Goal: Task Accomplishment & Management: Use online tool/utility

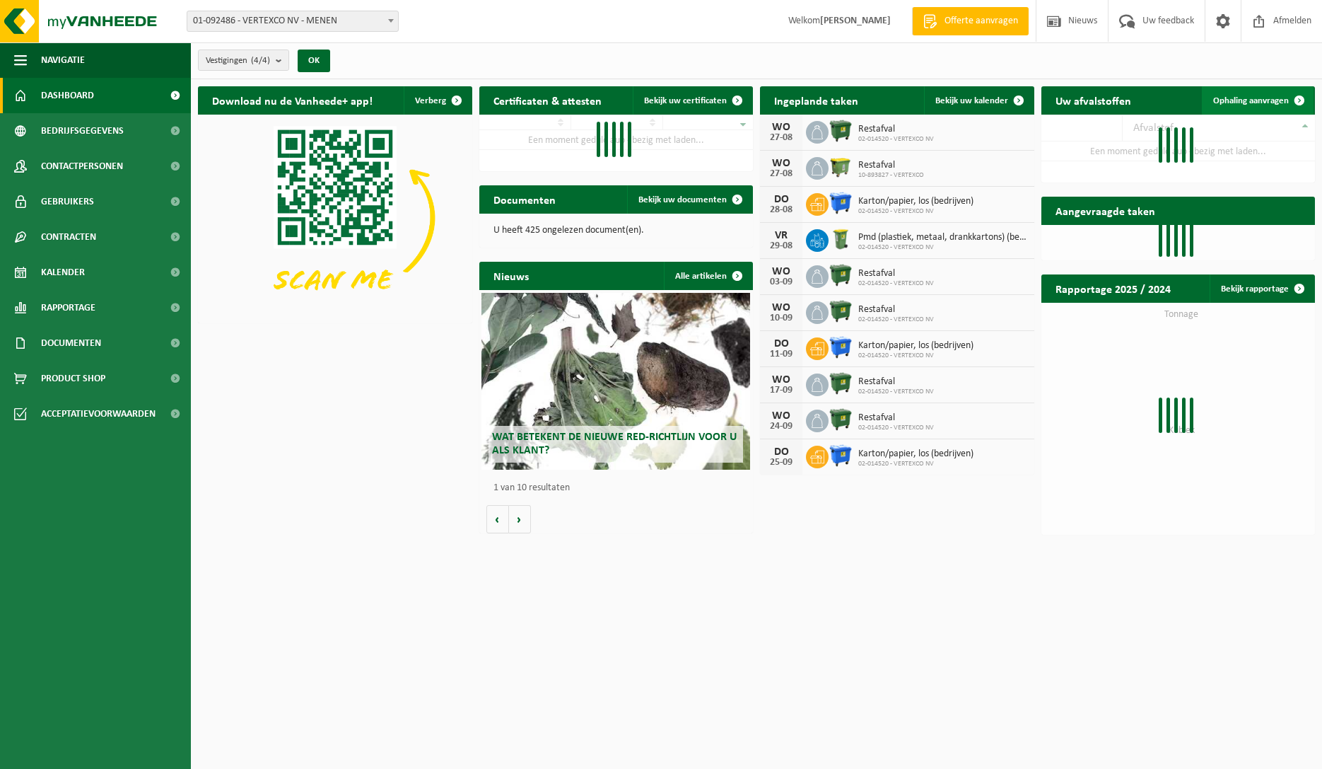
click at [1234, 103] on span "Ophaling aanvragen" at bounding box center [1251, 100] width 76 height 9
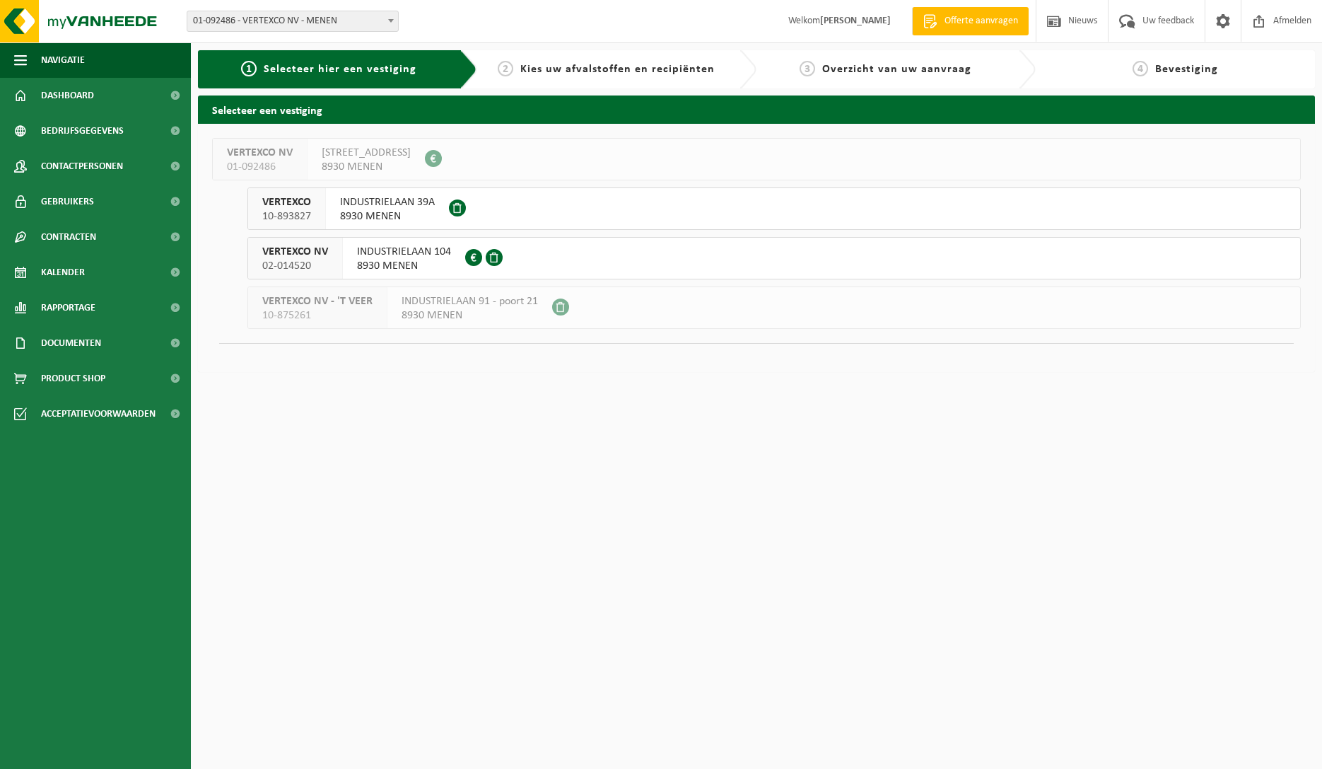
click at [408, 217] on span "8930 MENEN" at bounding box center [387, 216] width 95 height 14
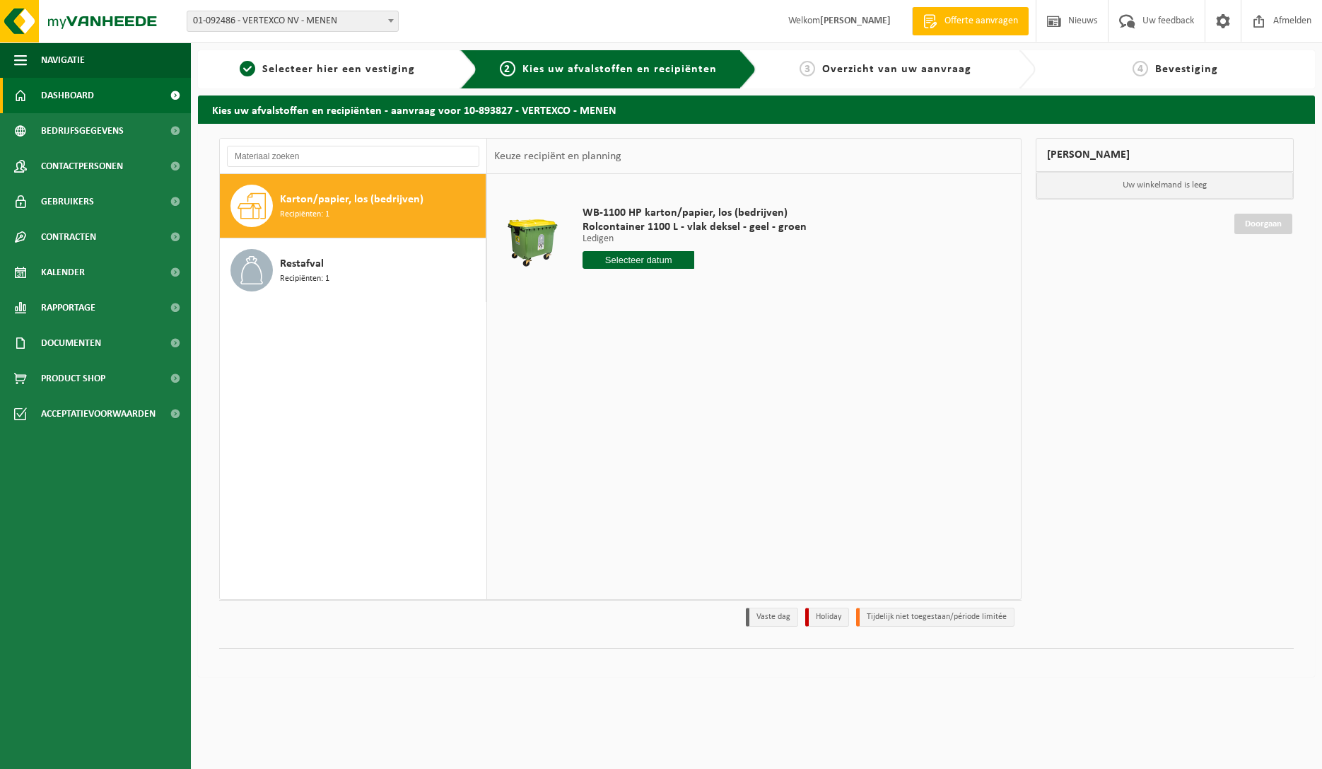
click at [79, 88] on span "Dashboard" at bounding box center [67, 95] width 53 height 35
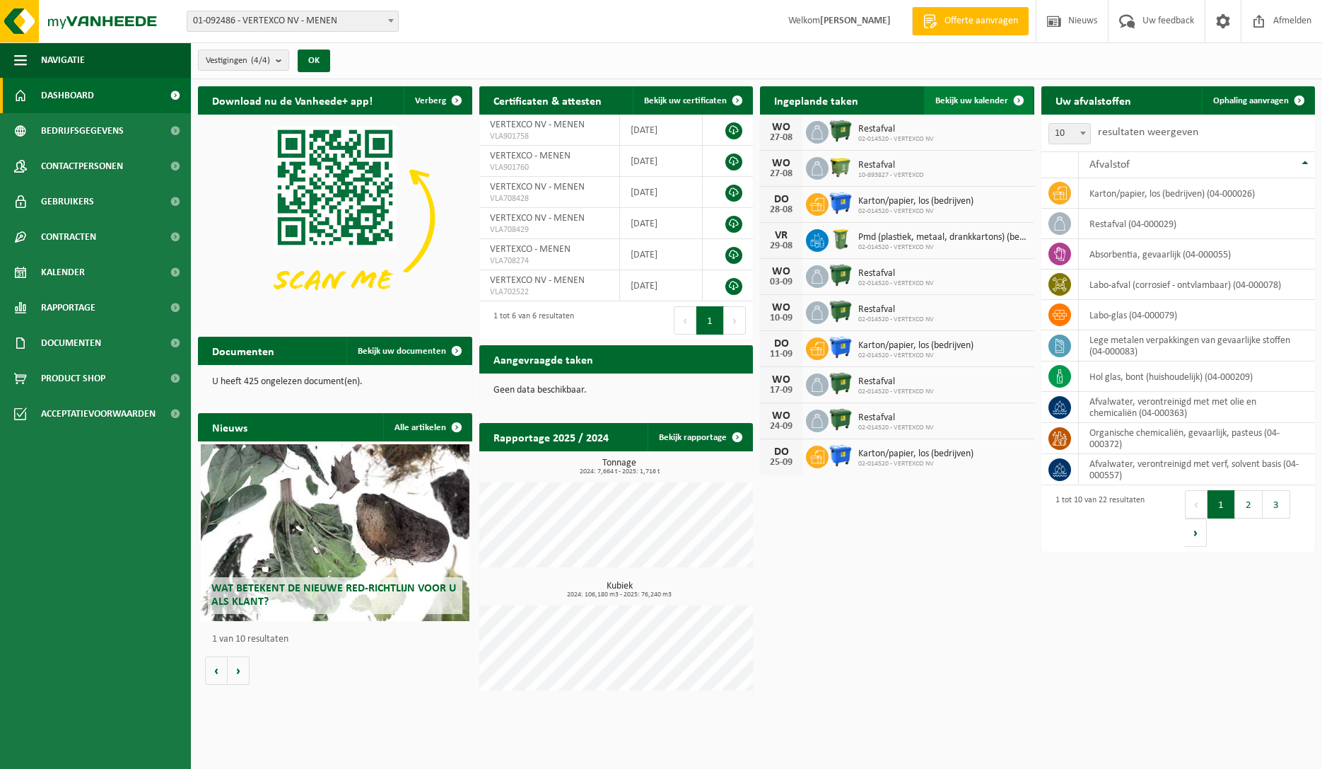
click at [970, 103] on span "Bekijk uw kalender" at bounding box center [971, 100] width 73 height 9
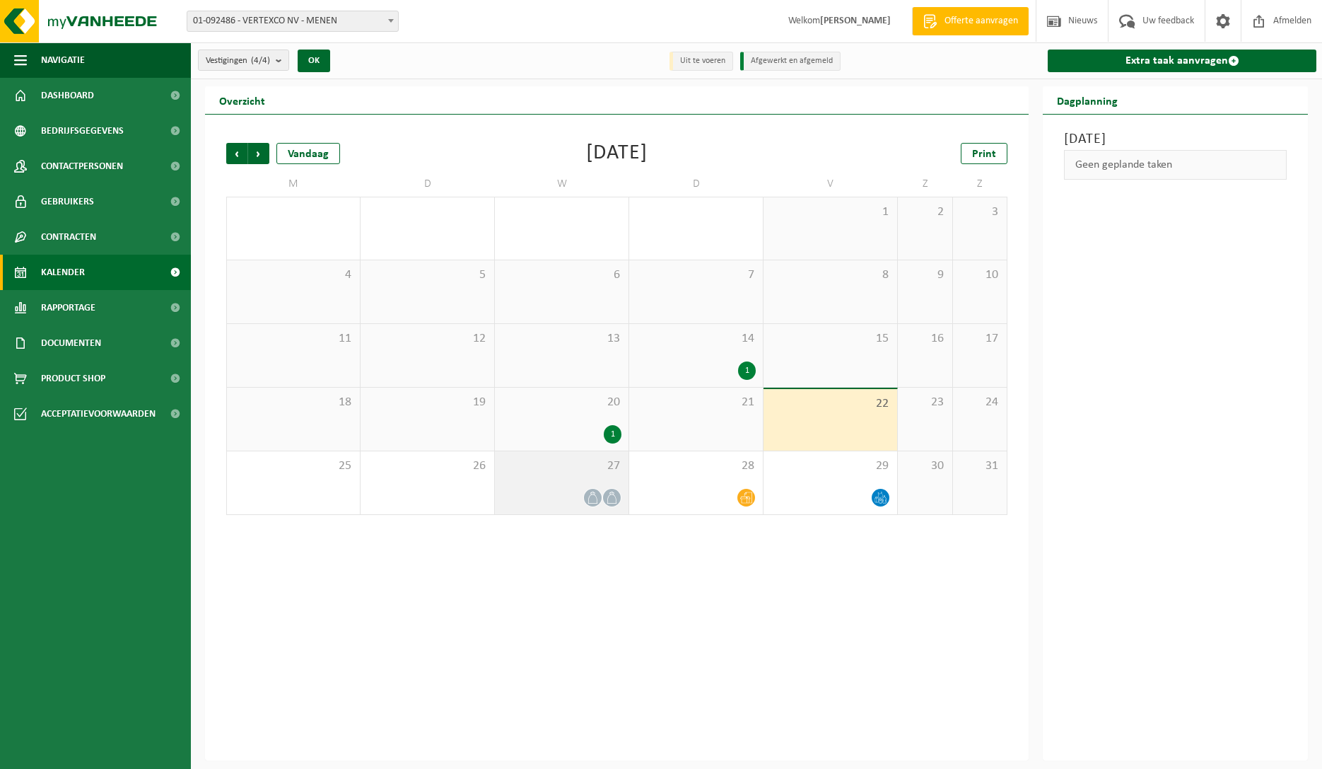
click at [563, 462] on span "27" at bounding box center [561, 466] width 119 height 16
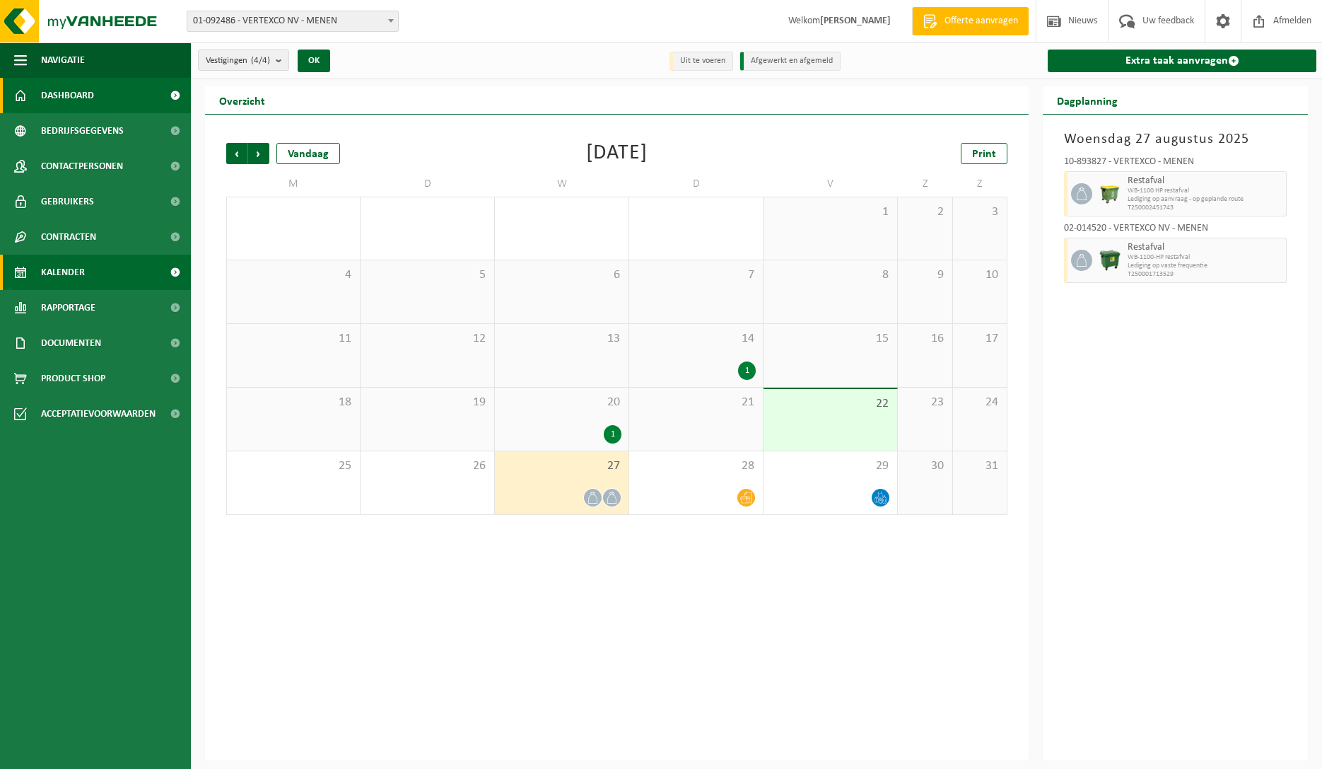
click at [67, 95] on span "Dashboard" at bounding box center [67, 95] width 53 height 35
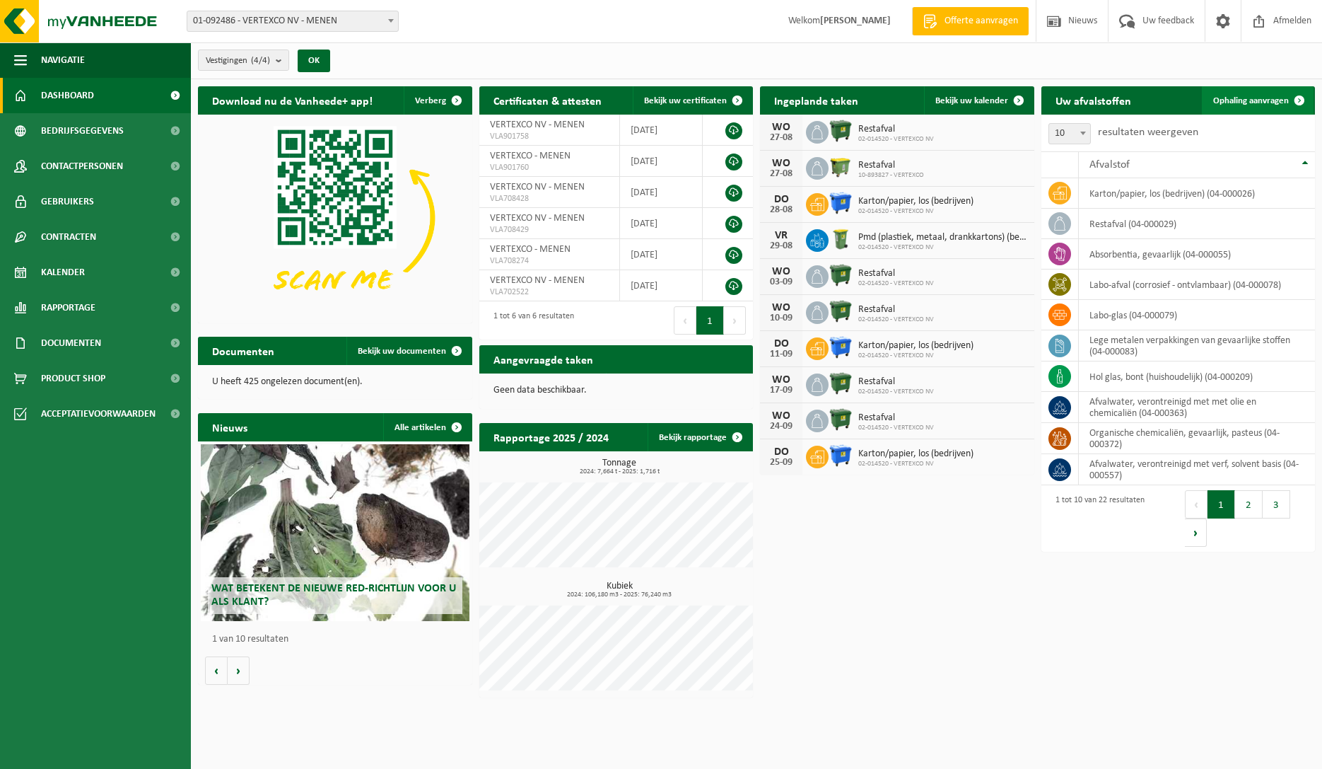
click at [1252, 97] on span "Ophaling aanvragen" at bounding box center [1251, 100] width 76 height 9
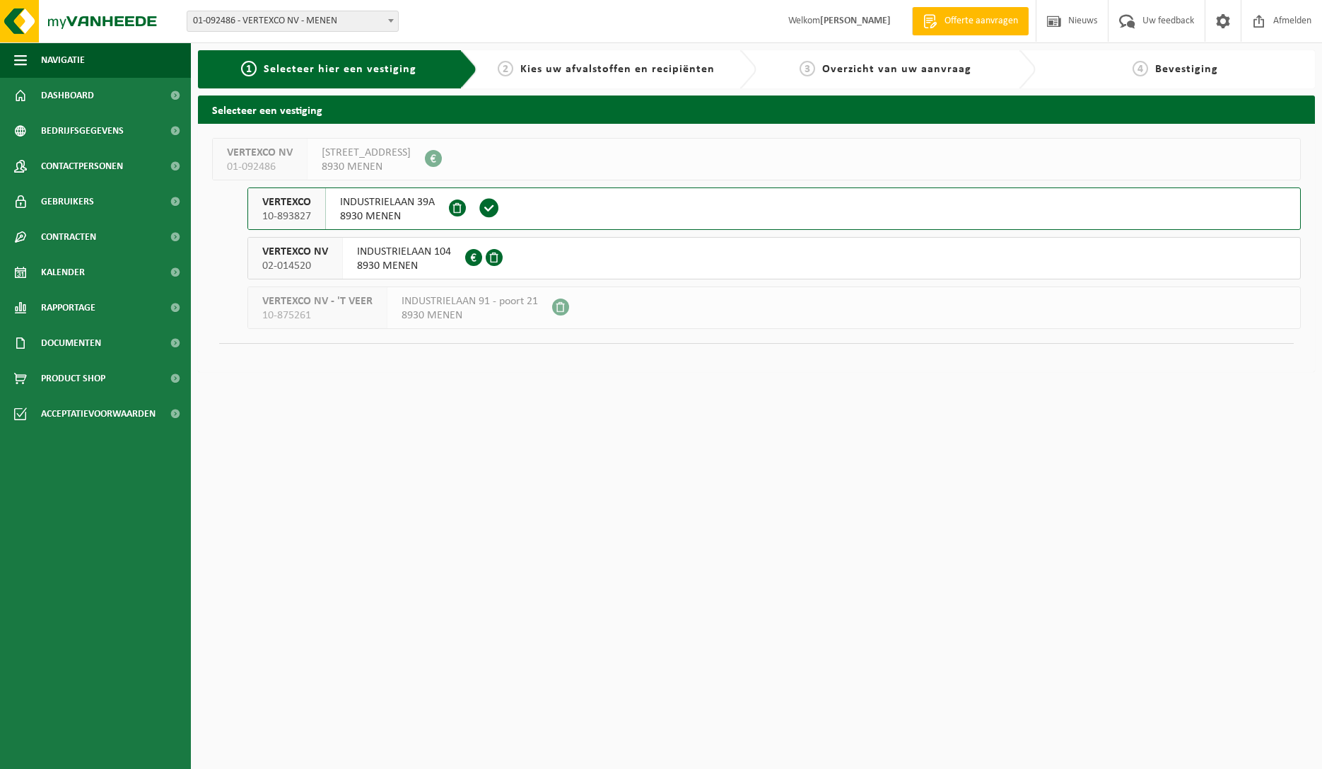
click at [402, 199] on span "INDUSTRIELAAN 39A" at bounding box center [387, 202] width 95 height 14
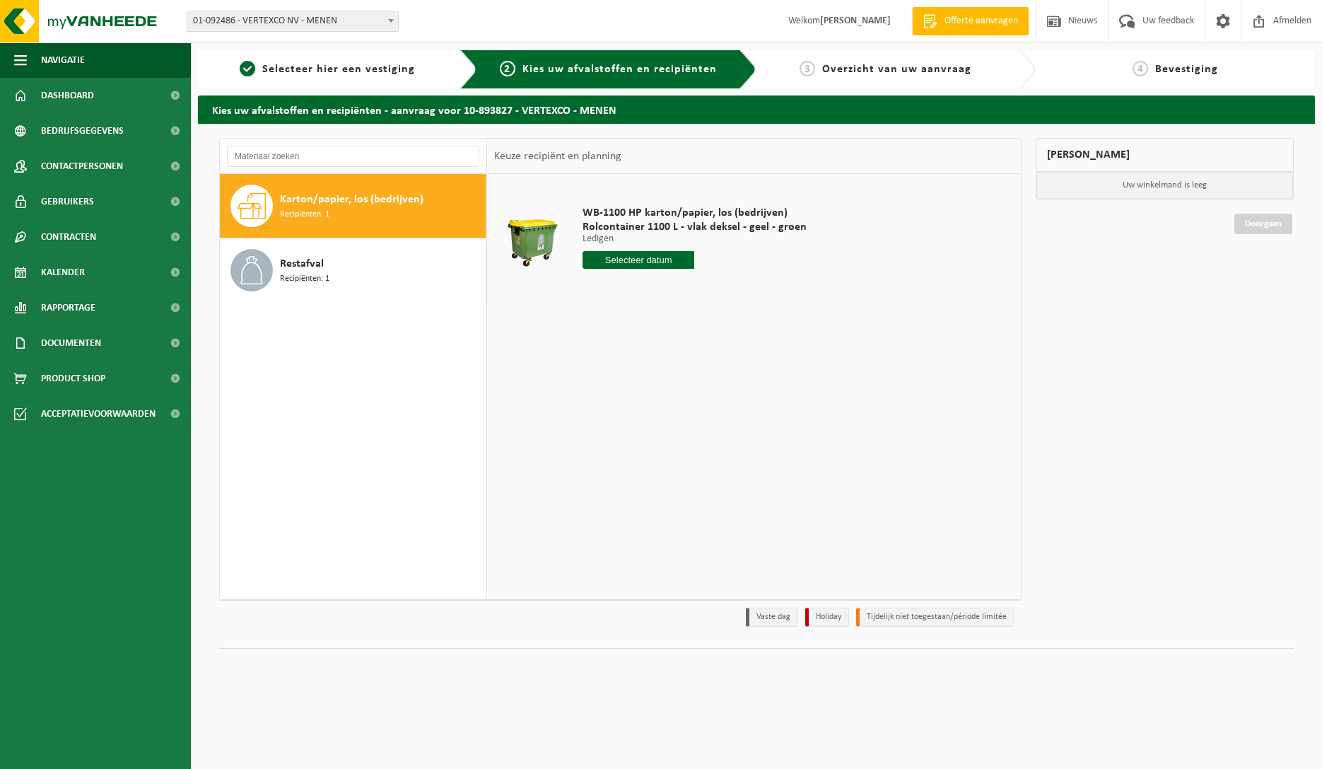
click at [614, 265] on input "text" at bounding box center [639, 260] width 112 height 18
click at [674, 433] on div "28" at bounding box center [670, 430] width 25 height 23
type input "Van [DATE]"
click at [296, 63] on link "1 Selecteer hier een vestiging" at bounding box center [327, 69] width 244 height 17
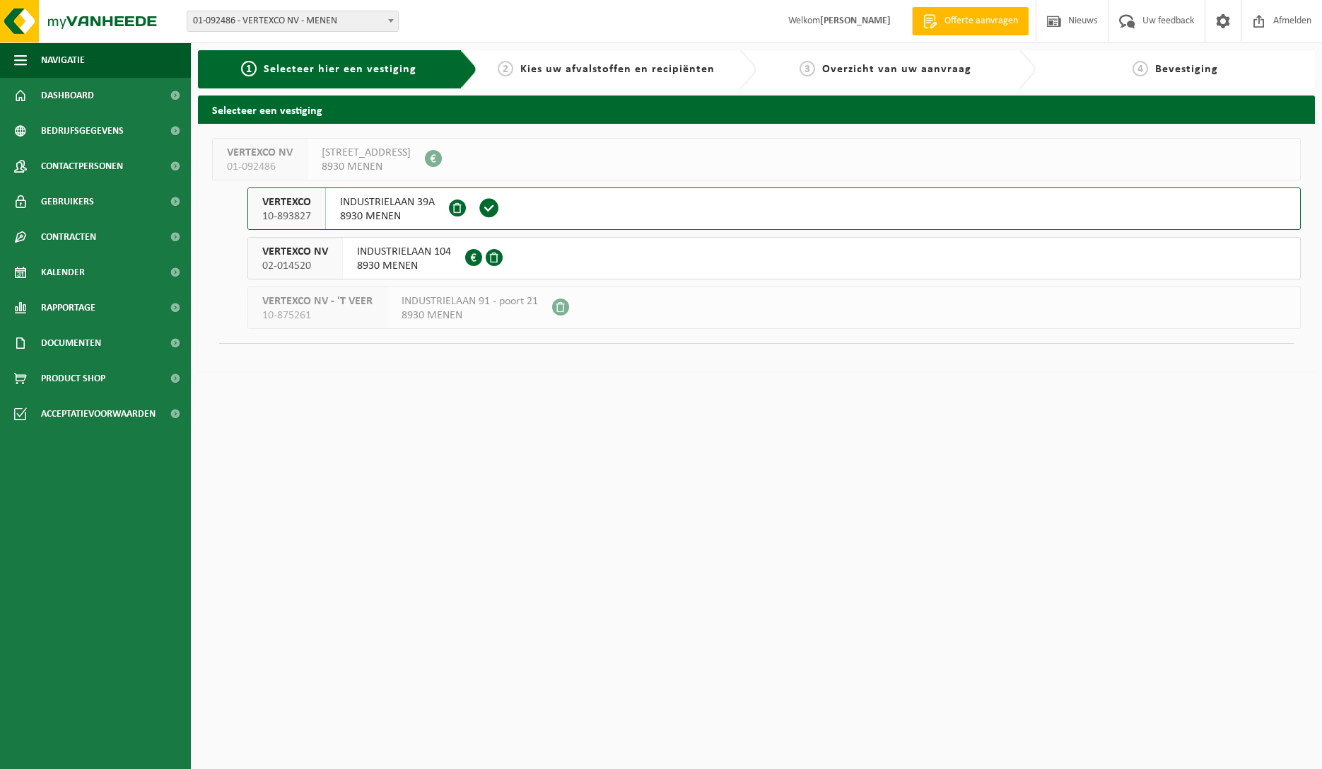
click at [387, 202] on span "INDUSTRIELAAN 39A" at bounding box center [387, 202] width 95 height 14
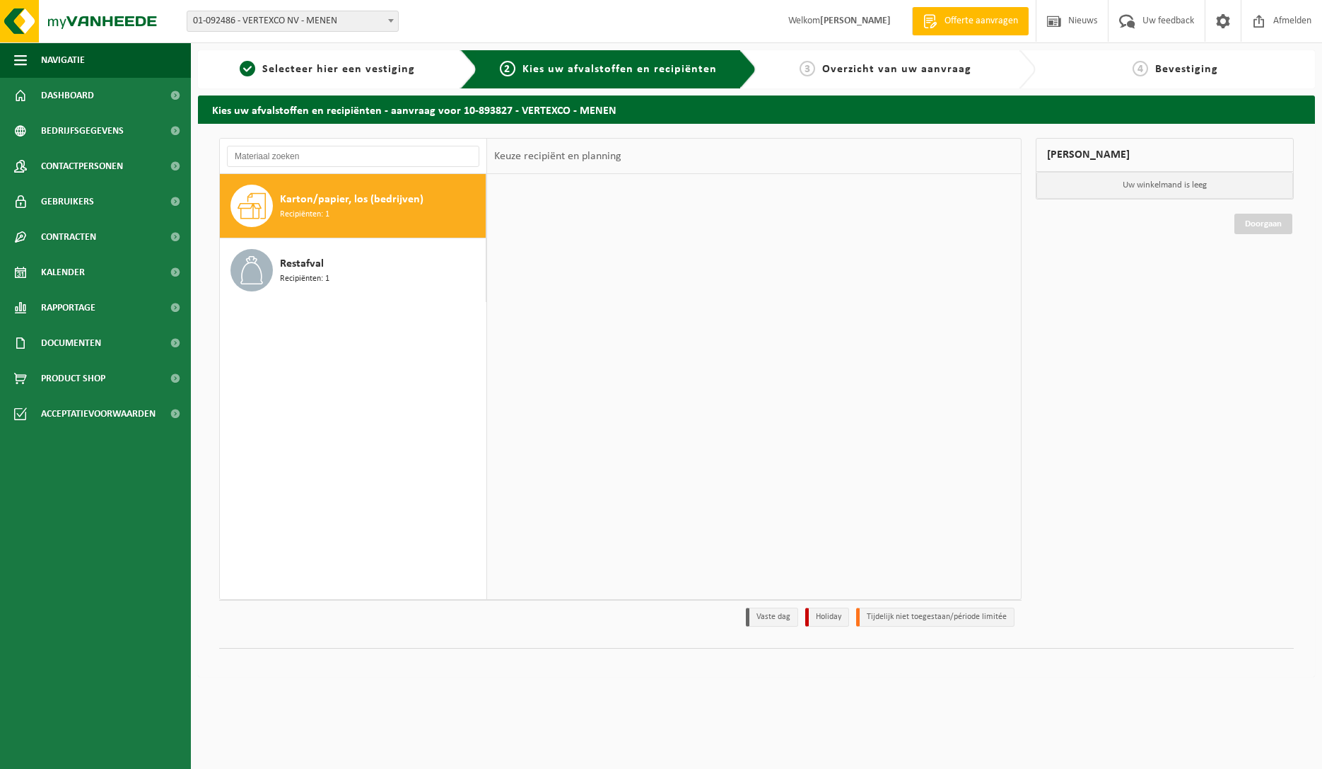
click at [387, 202] on span "Karton/papier, los (bedrijven)" at bounding box center [352, 199] width 144 height 17
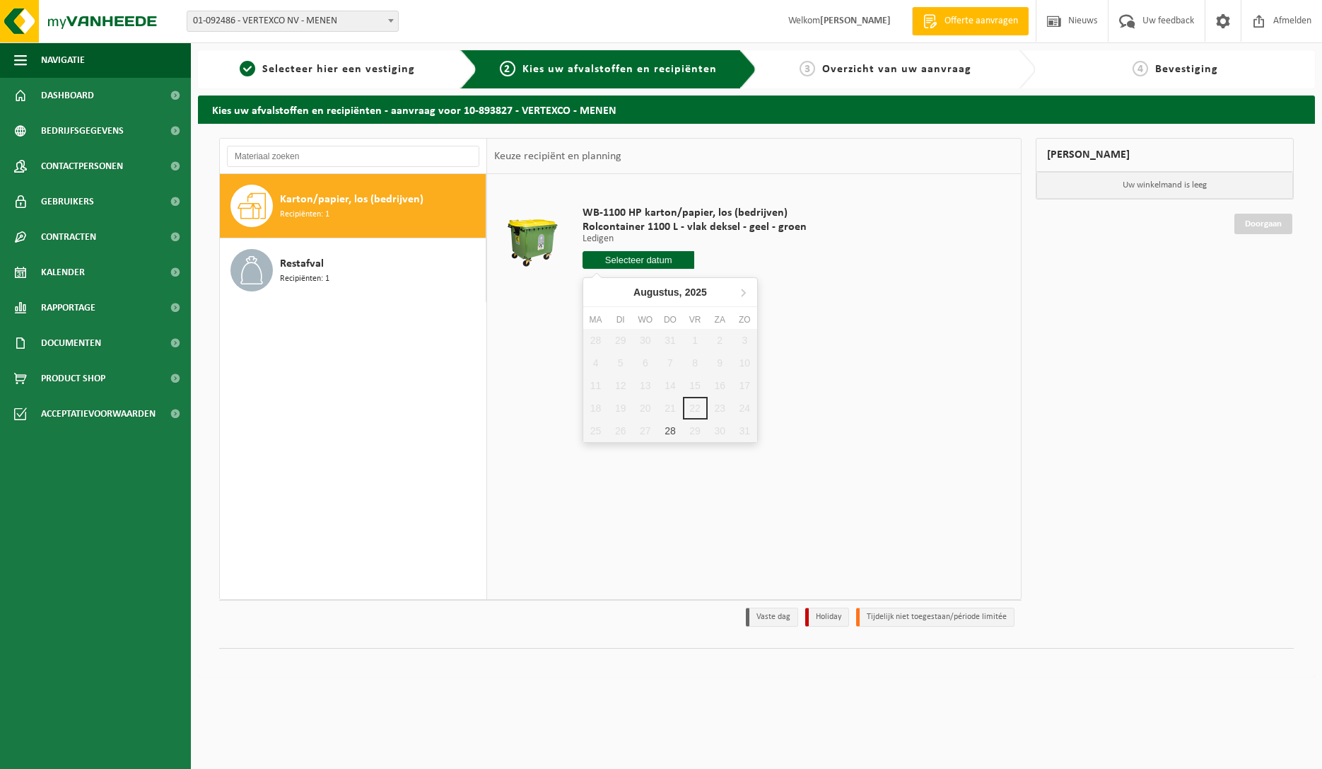
click at [634, 260] on input "text" at bounding box center [639, 260] width 112 height 18
click at [677, 433] on div "28" at bounding box center [670, 430] width 25 height 23
type input "Van [DATE]"
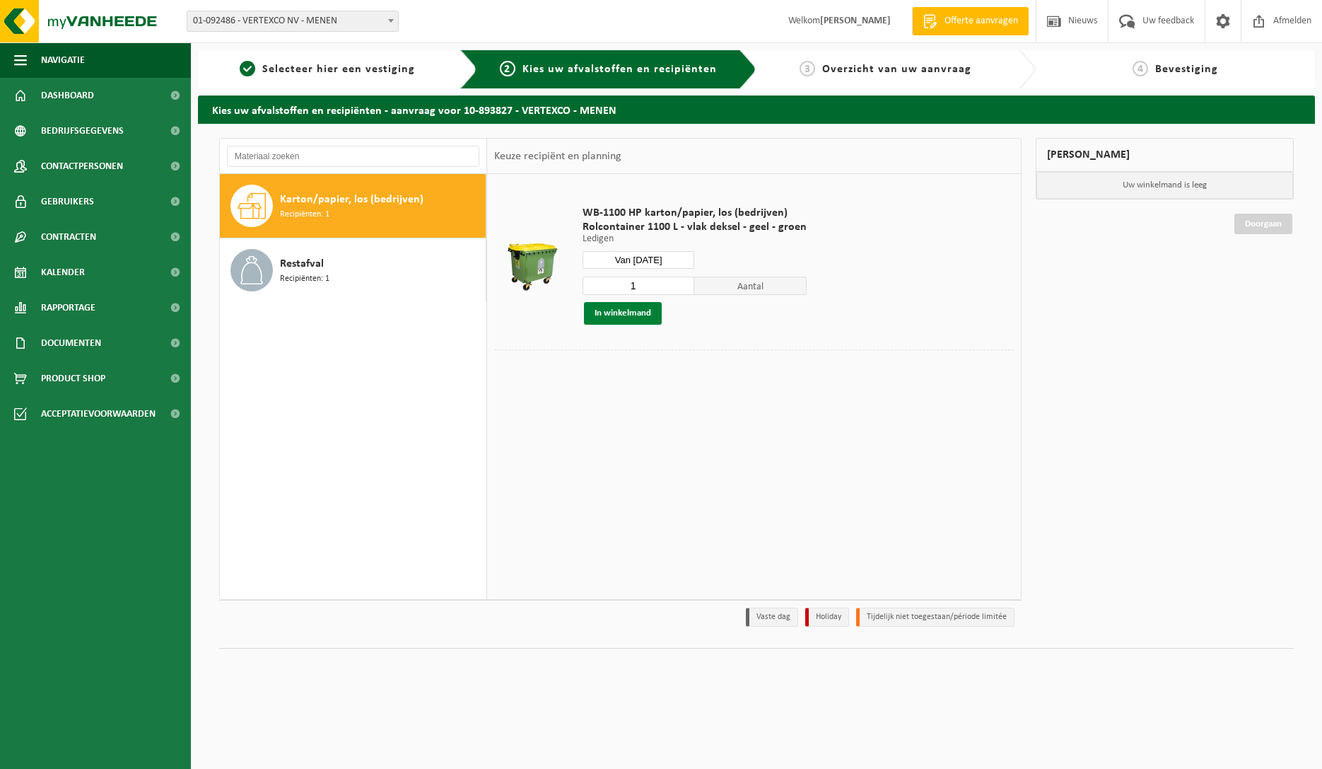
click at [627, 315] on button "In winkelmand" at bounding box center [623, 313] width 78 height 23
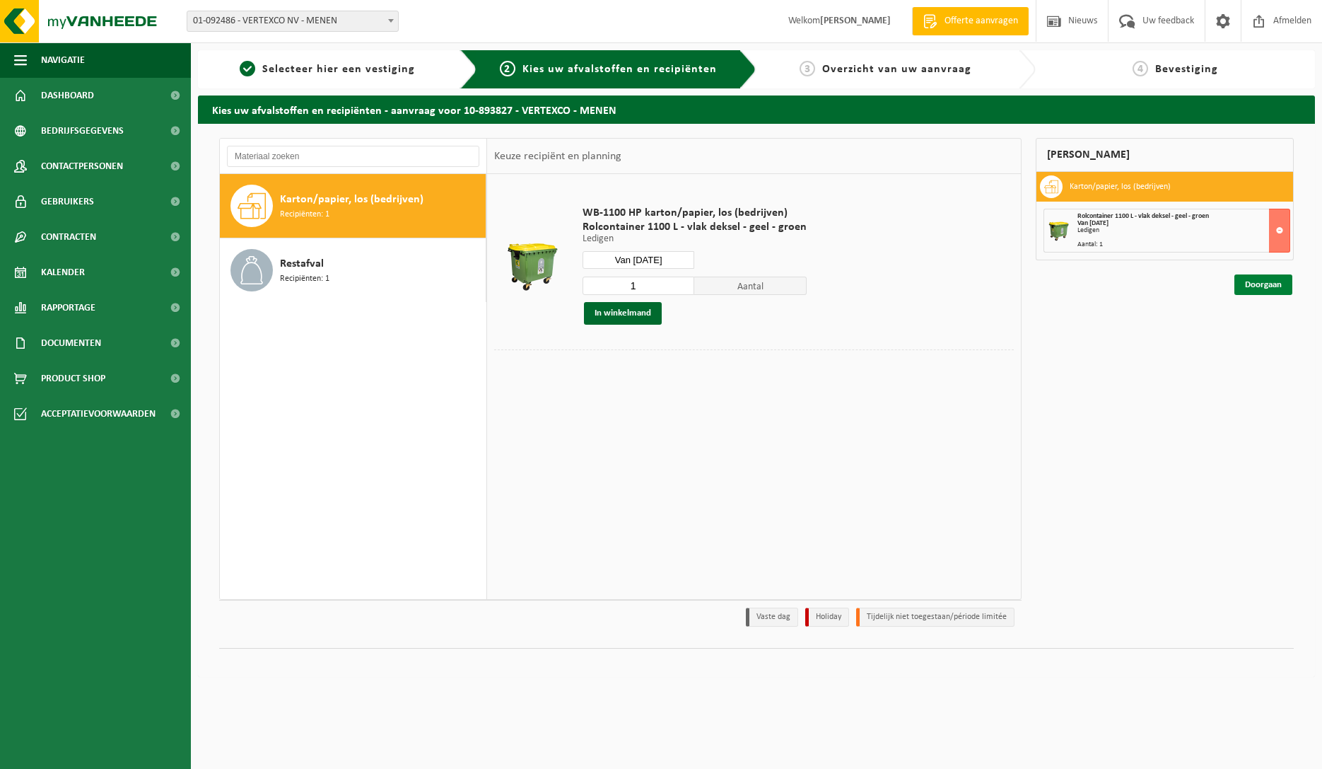
click at [1261, 281] on link "Doorgaan" at bounding box center [1264, 284] width 58 height 21
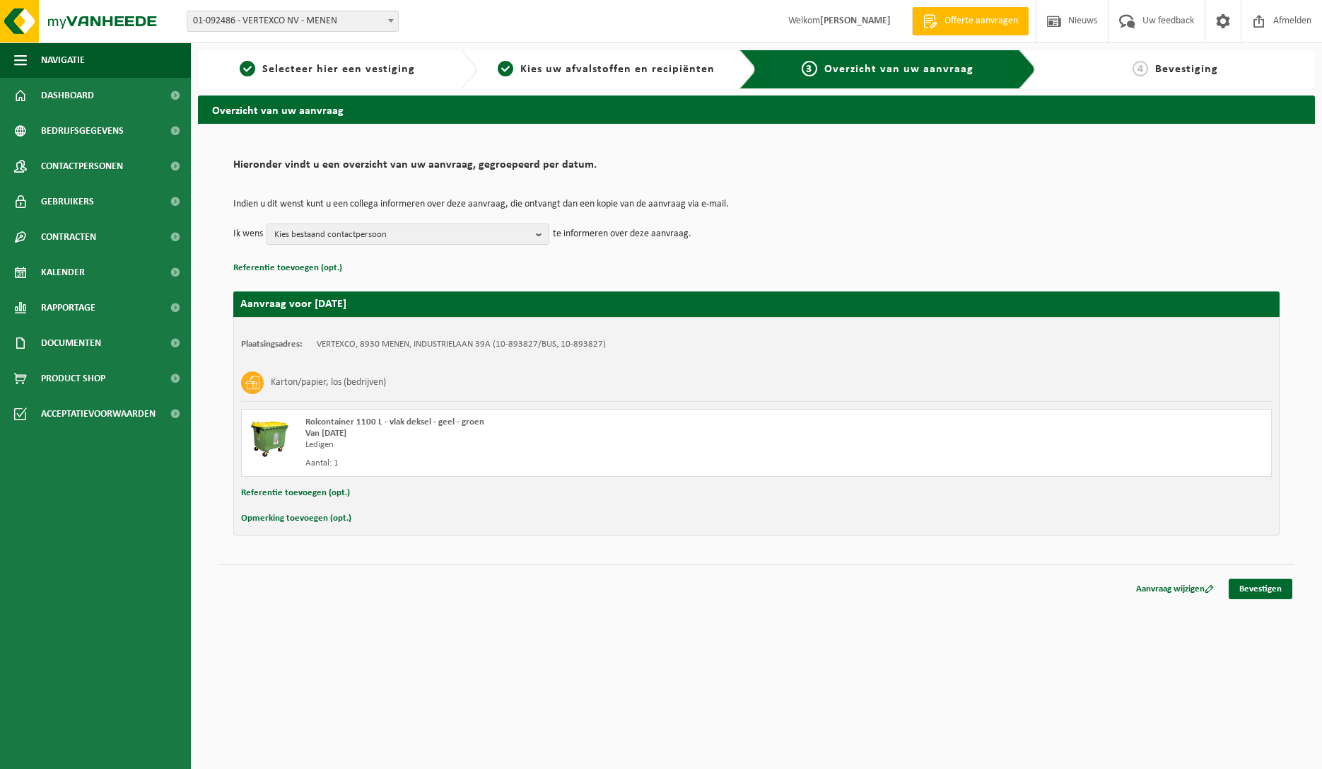
click at [508, 231] on span "Kies bestaand contactpersoon" at bounding box center [402, 234] width 256 height 21
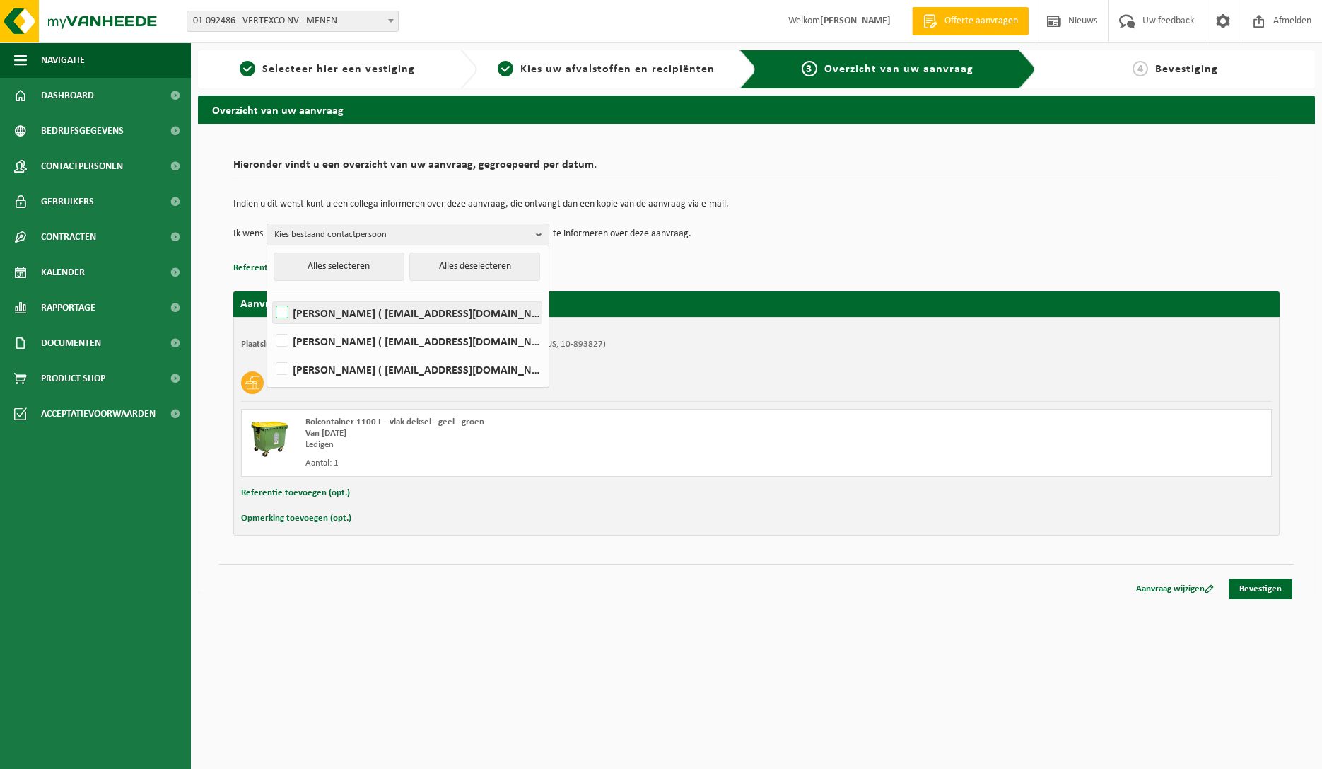
click at [371, 305] on label "[PERSON_NAME] ( [EMAIL_ADDRESS][DOMAIN_NAME] )" at bounding box center [407, 312] width 269 height 21
click at [271, 295] on input "[PERSON_NAME] ( [EMAIL_ADDRESS][DOMAIN_NAME] )" at bounding box center [270, 294] width 1 height 1
checkbox input "true"
click at [928, 215] on td "Indien u dit wenst kunt u een collega informeren over deze aanvraag, die ontvan…" at bounding box center [756, 211] width 1046 height 24
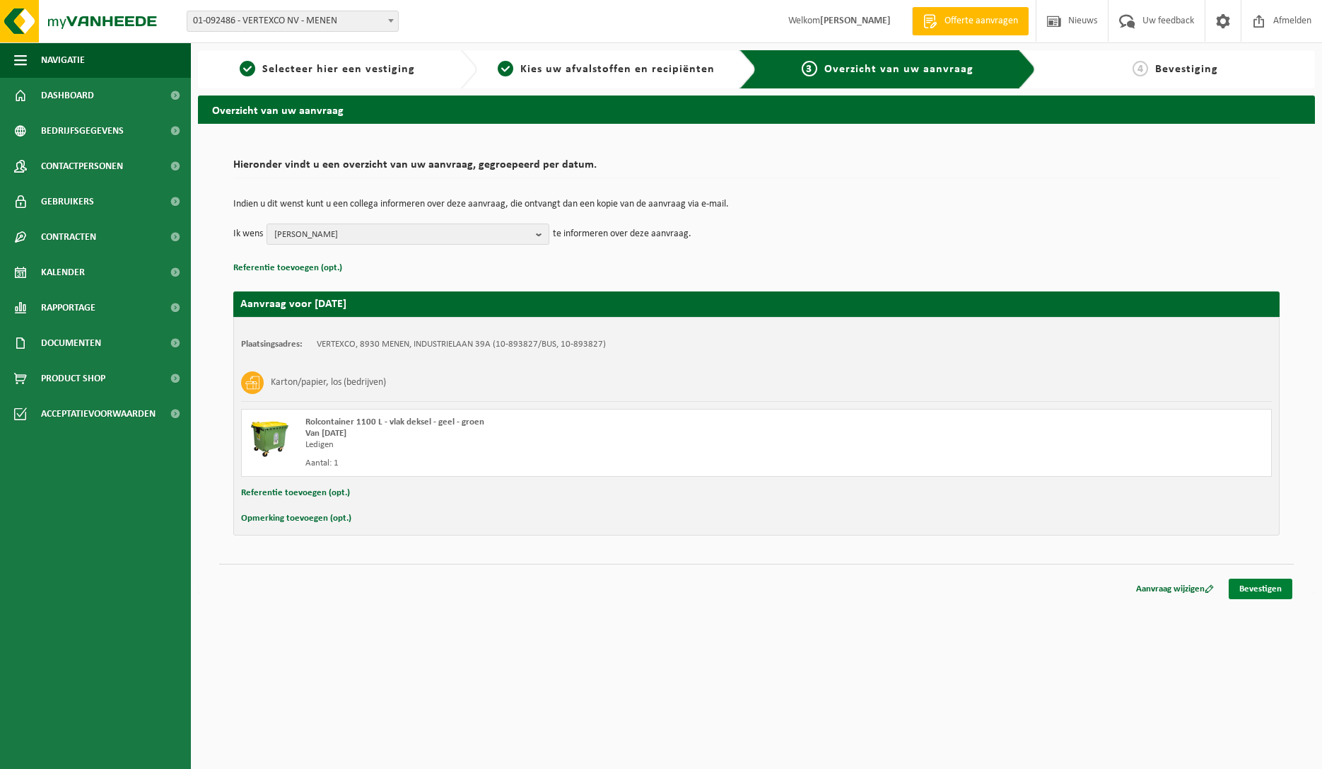
click at [1256, 587] on link "Bevestigen" at bounding box center [1261, 588] width 64 height 21
